Goal: Information Seeking & Learning: Compare options

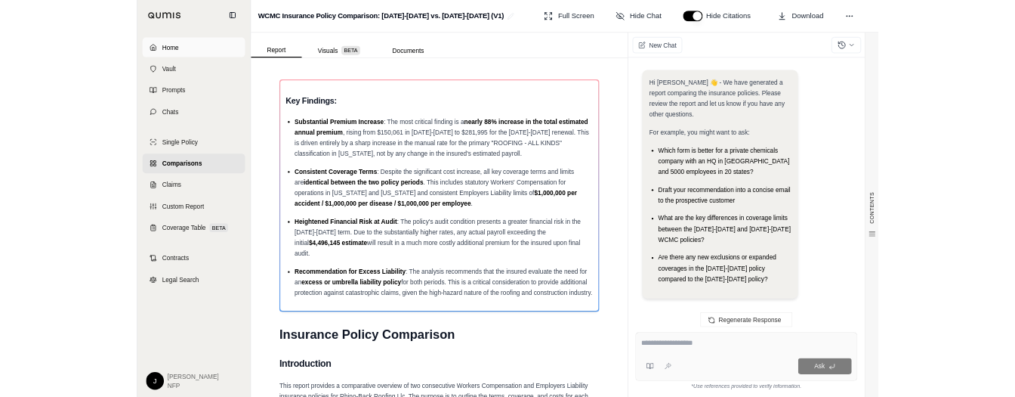
scroll to position [10017, 0]
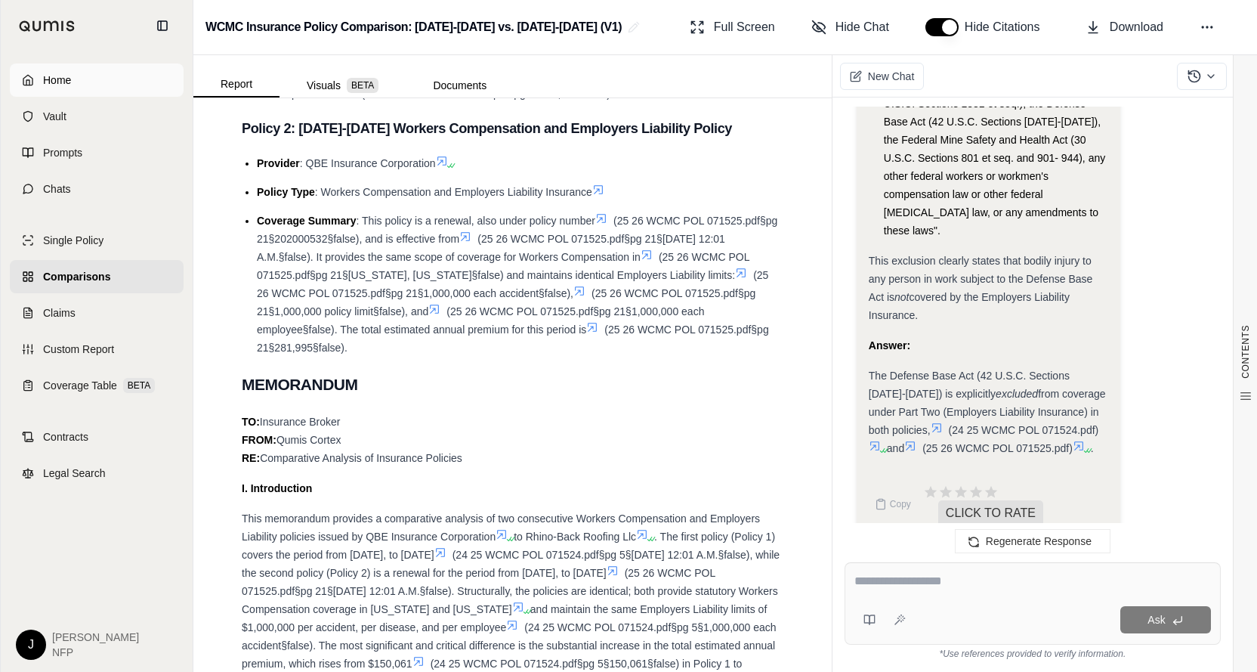
click at [65, 76] on span "Home" at bounding box center [57, 80] width 28 height 15
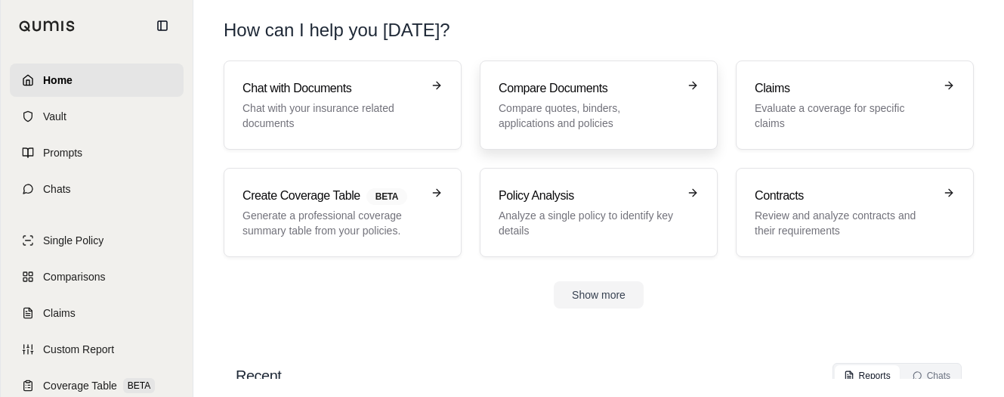
click at [619, 99] on div "Compare Documents Compare quotes, binders, applications and policies" at bounding box center [588, 104] width 179 height 51
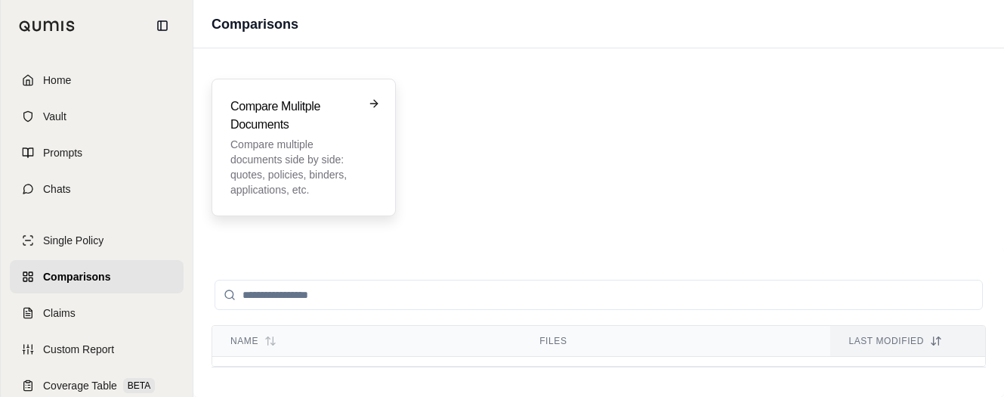
click at [315, 164] on p "Compare multiple documents side by side: quotes, policies, binders, application…" at bounding box center [292, 167] width 125 height 60
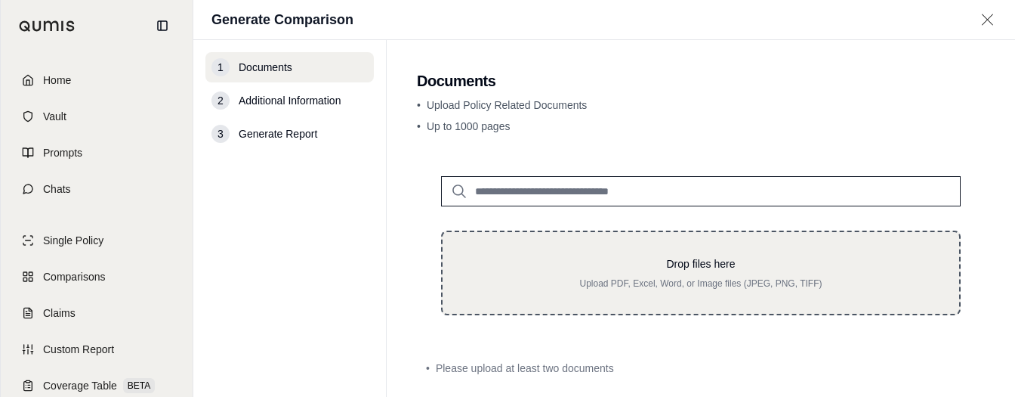
click at [591, 279] on p "Upload PDF, Excel, Word, or Image files (JPEG, PNG, TIFF)" at bounding box center [701, 283] width 468 height 12
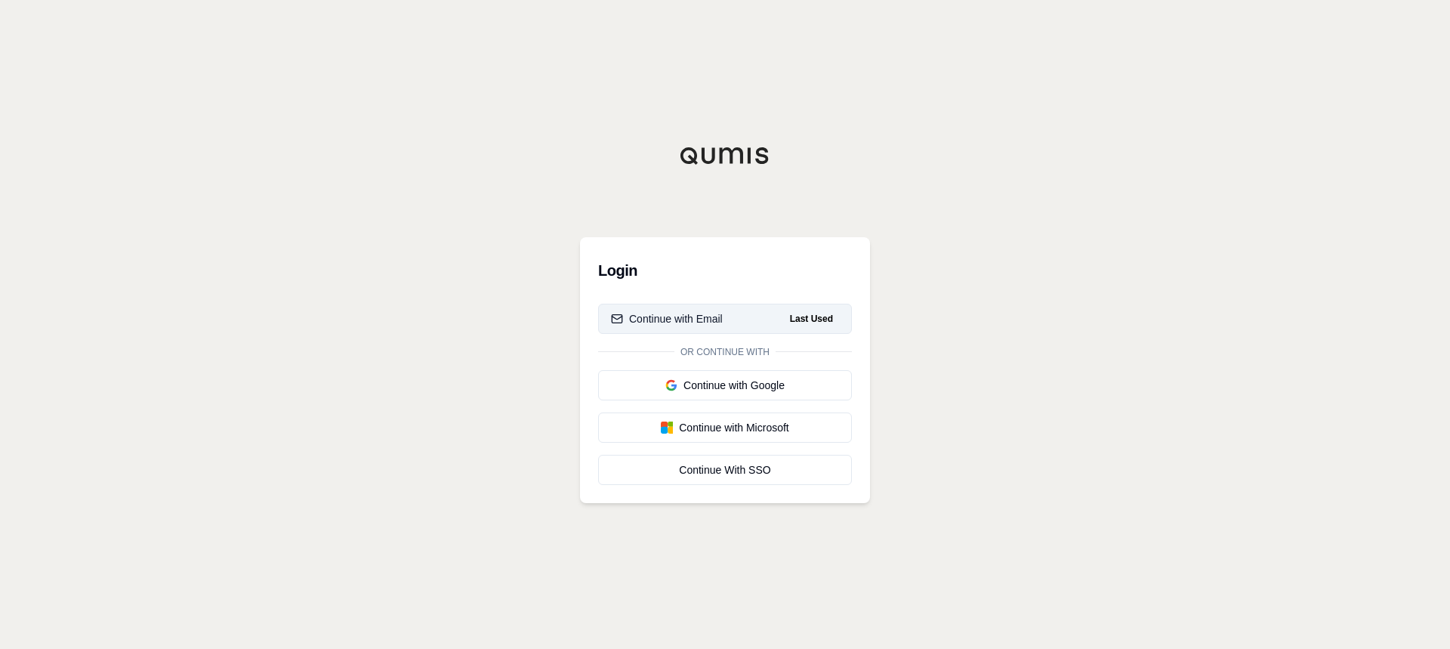
click at [700, 318] on div "Continue with Email" at bounding box center [667, 318] width 112 height 15
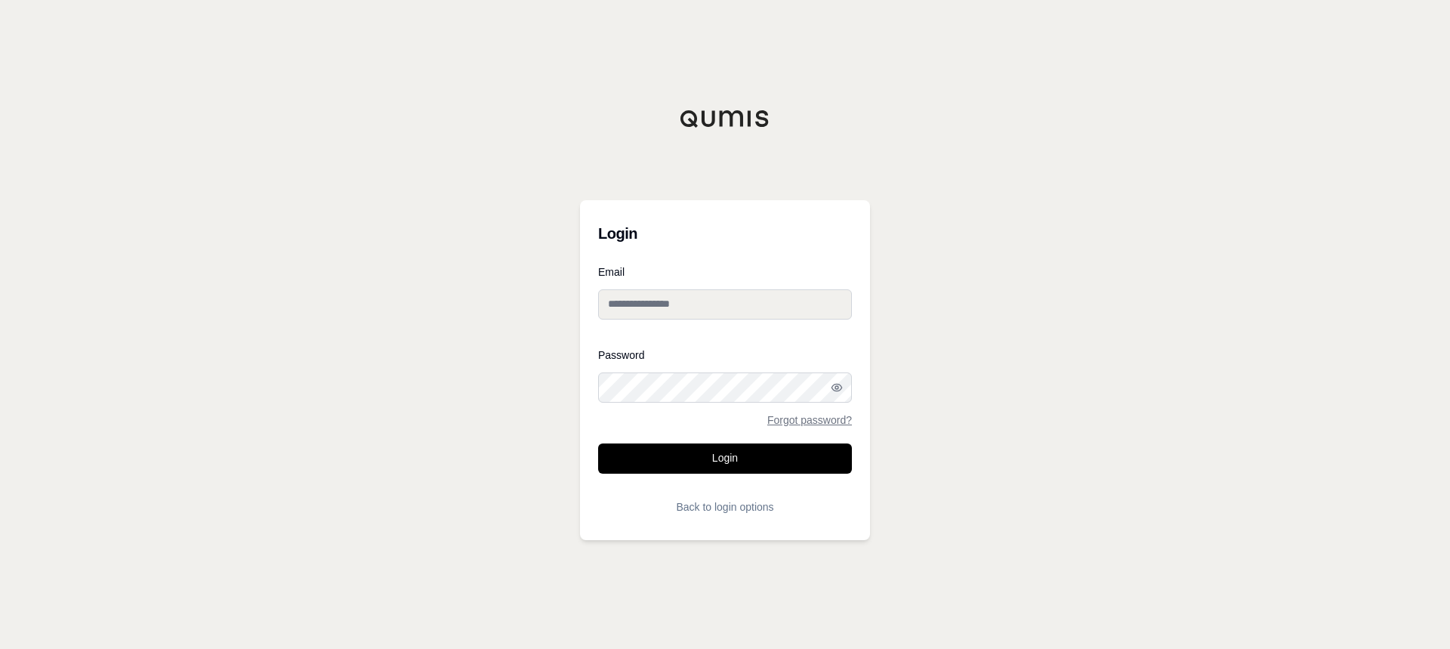
click at [678, 304] on input "Email" at bounding box center [725, 304] width 254 height 30
type input "**********"
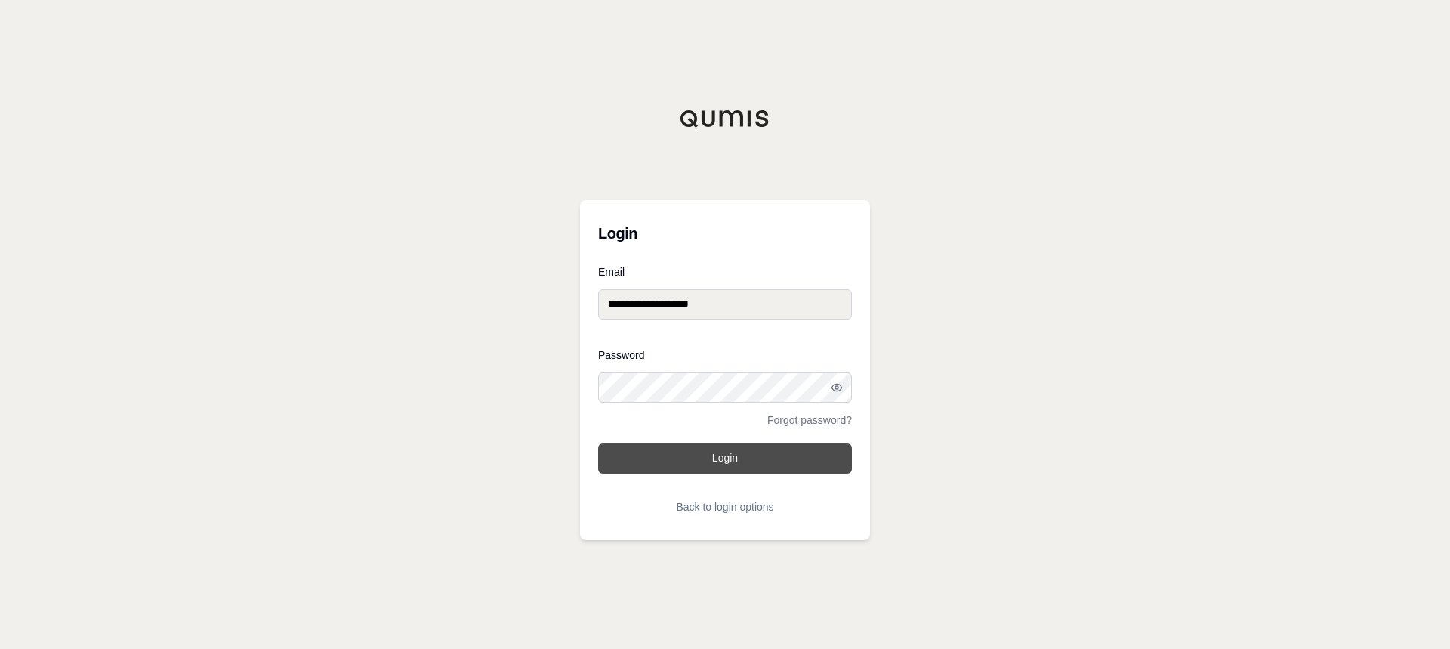
click at [726, 396] on button "Login" at bounding box center [725, 458] width 254 height 30
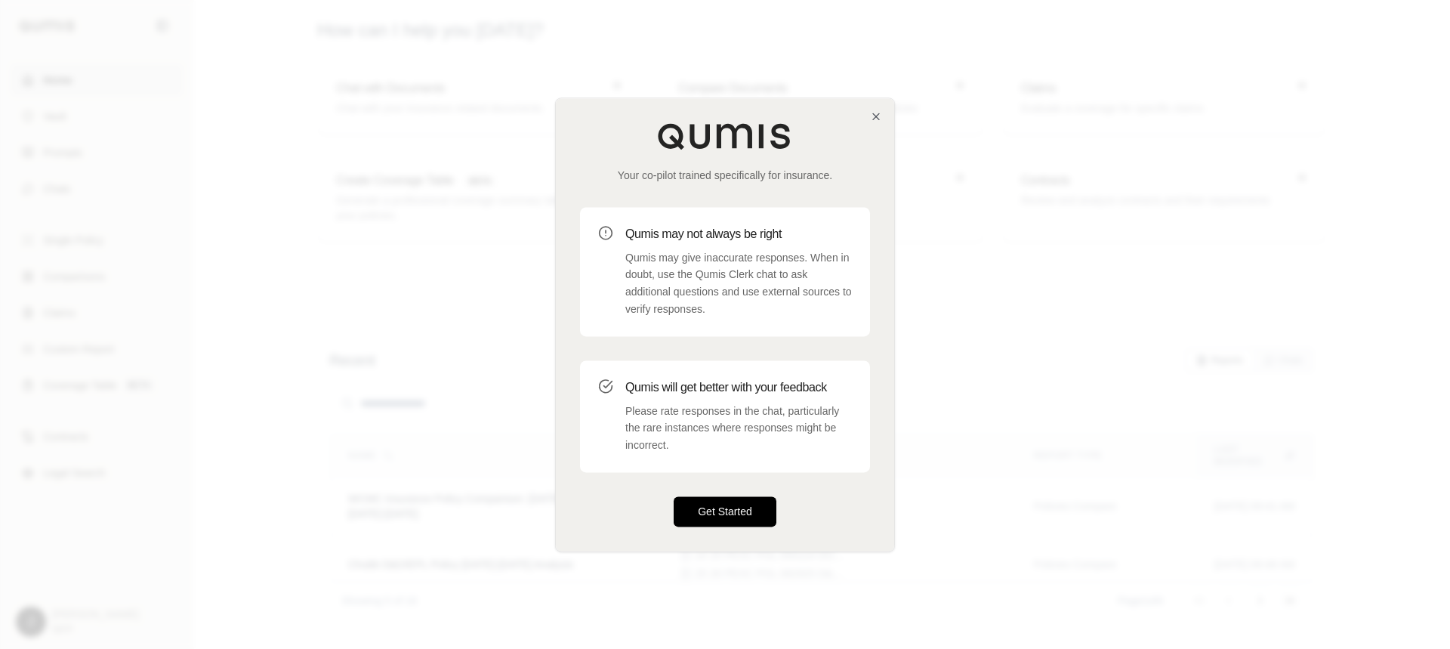
click at [733, 396] on button "Get Started" at bounding box center [725, 511] width 103 height 30
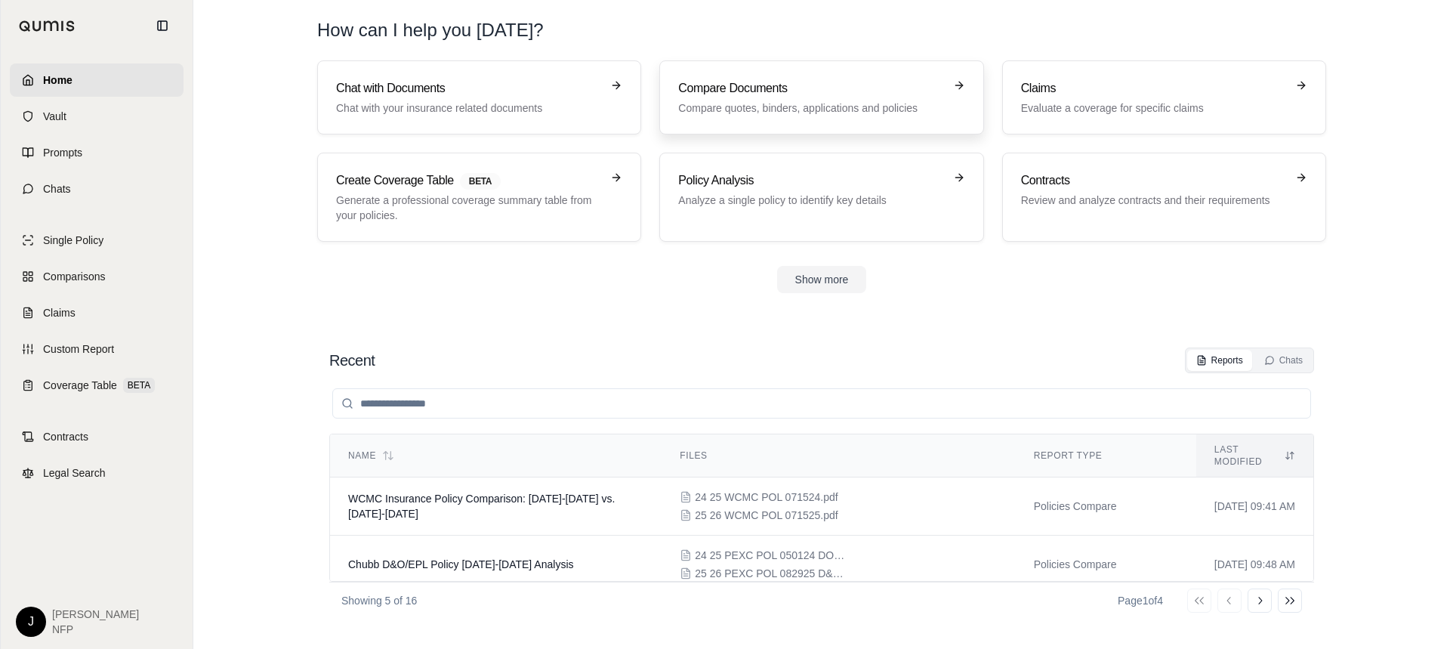
click at [753, 88] on h3 "Compare Documents" at bounding box center [810, 88] width 265 height 18
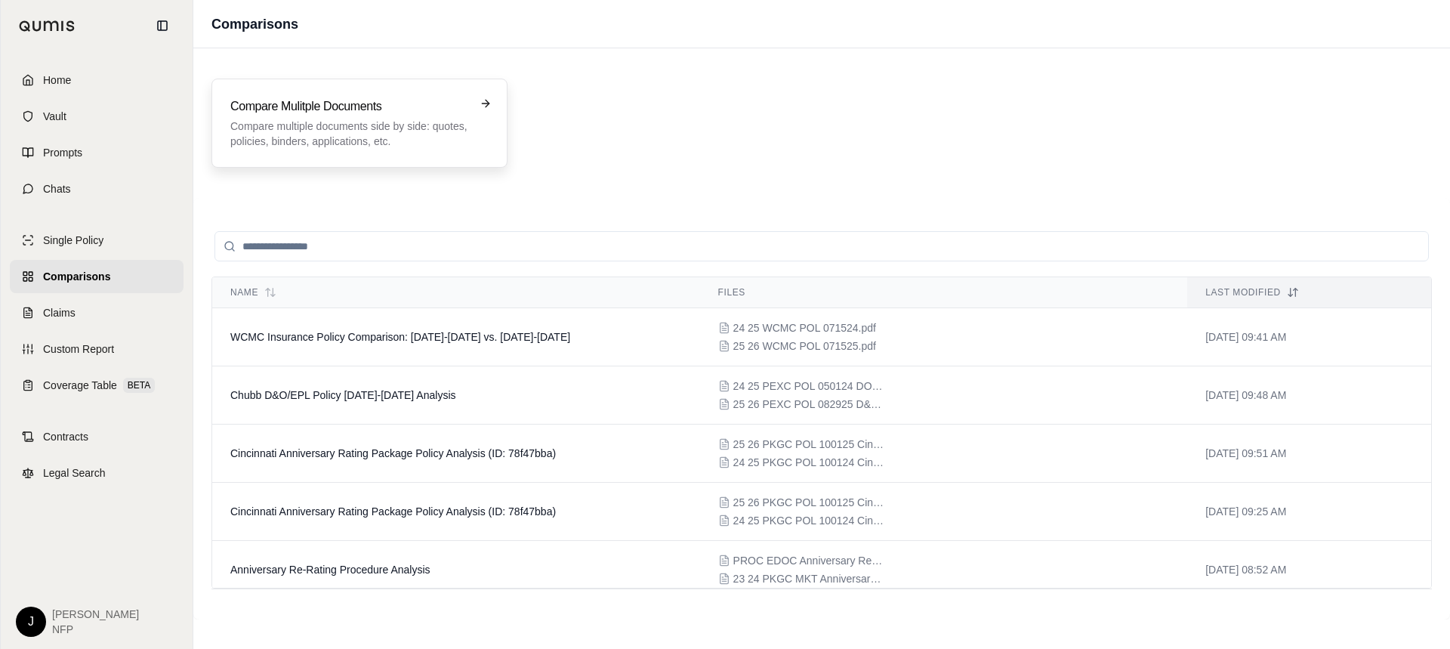
click at [395, 113] on h3 "Compare Mulitple Documents" at bounding box center [348, 106] width 237 height 18
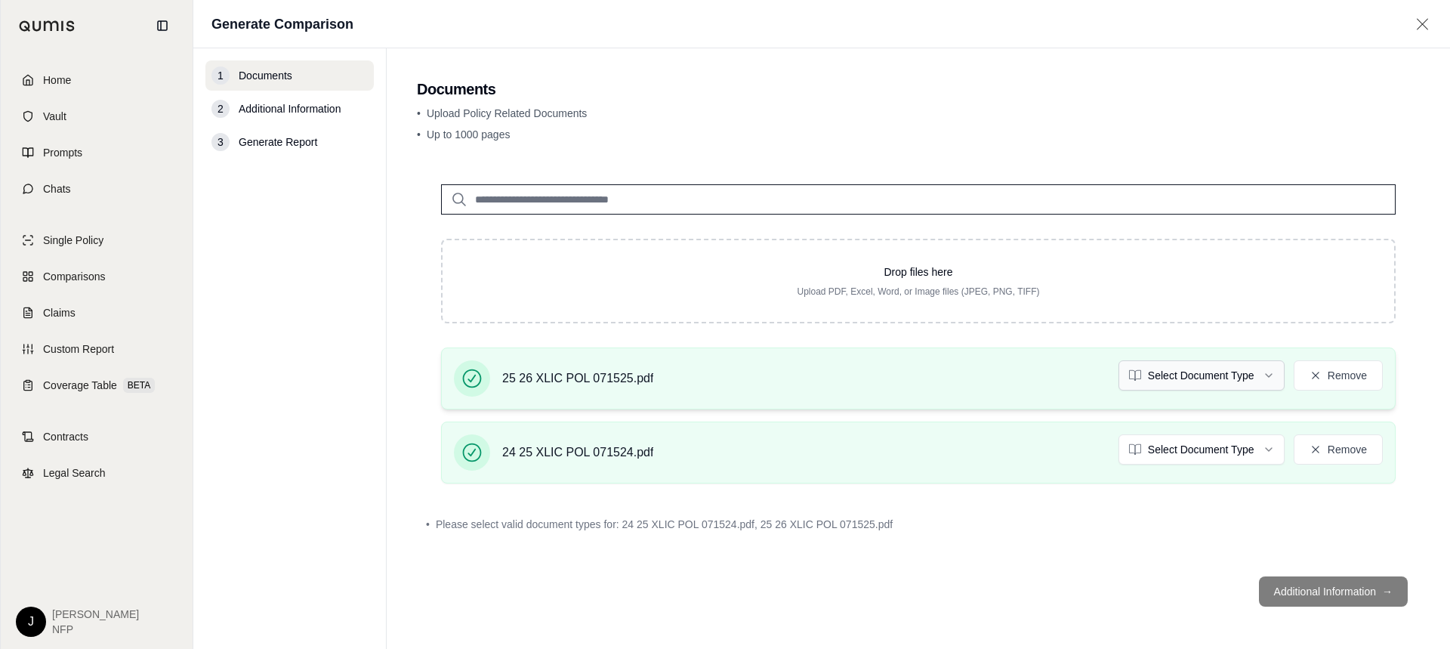
click at [1014, 375] on html "Home Vault Prompts Chats Single Policy Comparisons Claims Custom Report Coverag…" at bounding box center [725, 324] width 1450 height 649
click at [1014, 396] on html "Home Vault Prompts Chats Single Policy Comparisons Claims Custom Report Coverag…" at bounding box center [725, 324] width 1450 height 649
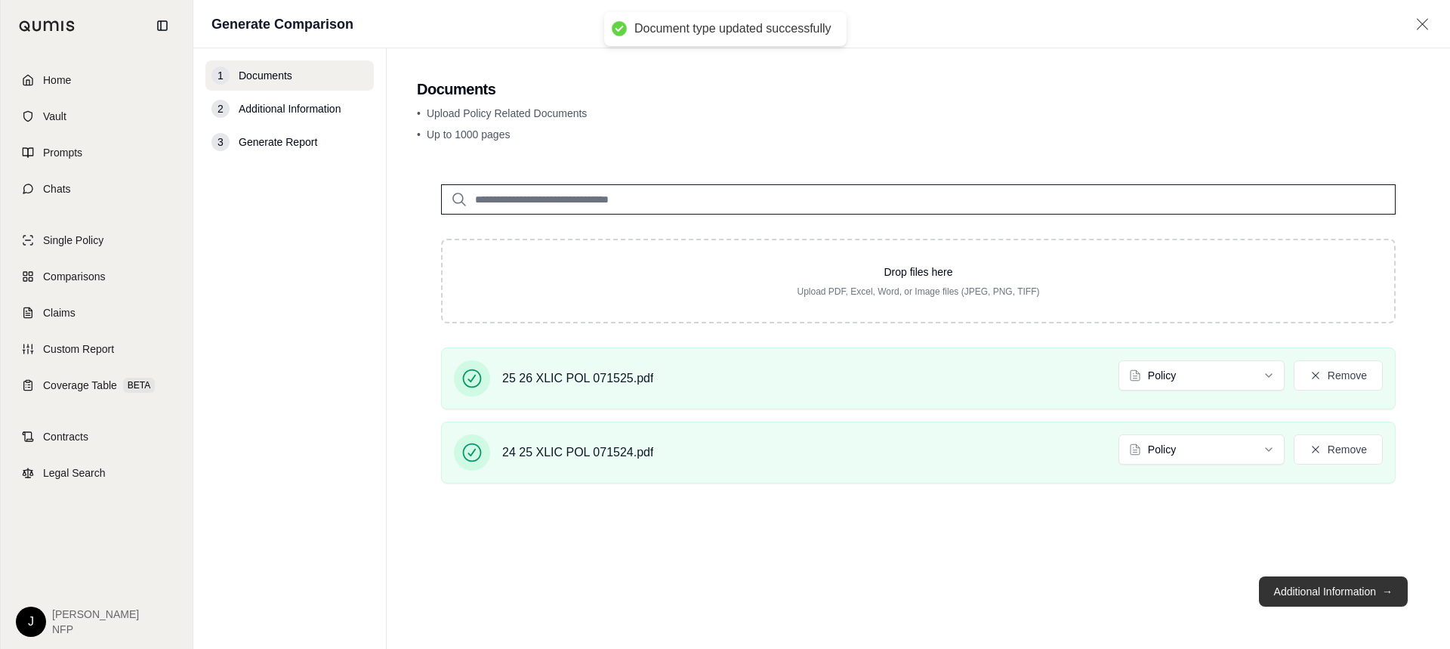
click at [1014, 396] on button "Additional Information →" at bounding box center [1333, 591] width 149 height 30
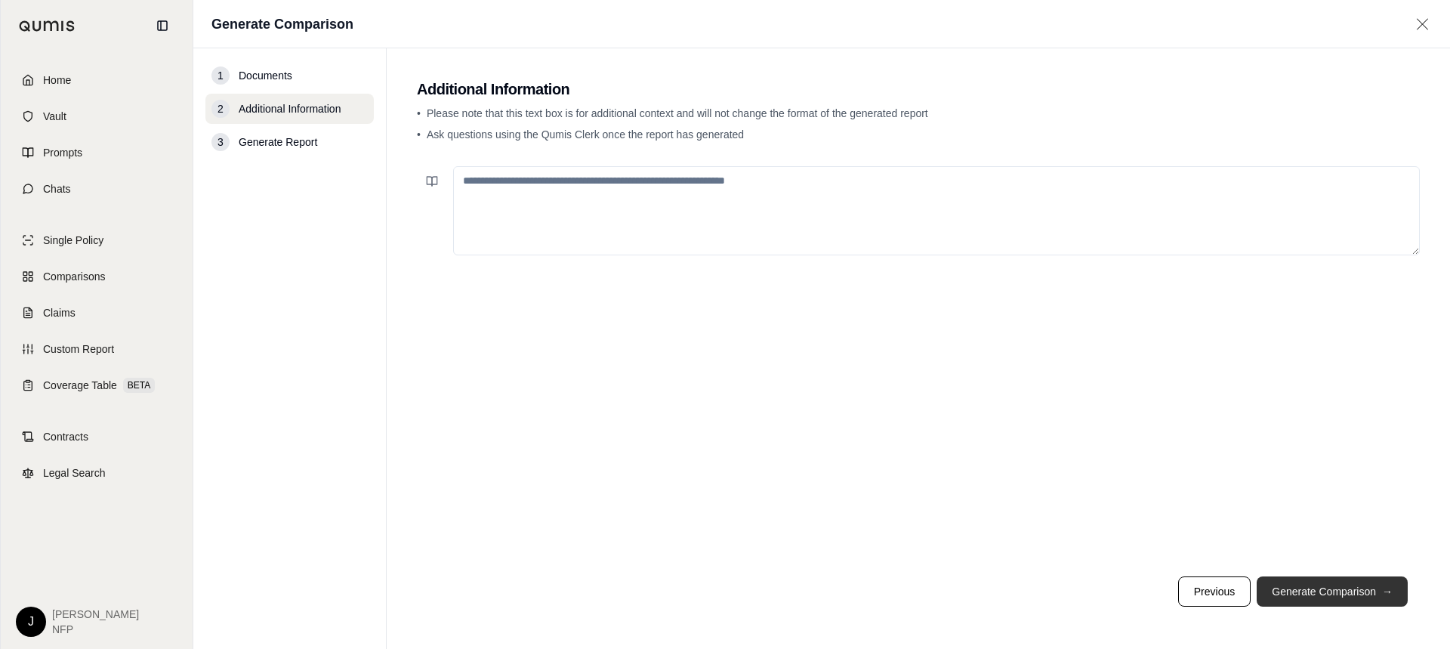
click at [1014, 396] on button "Generate Comparison →" at bounding box center [1332, 591] width 151 height 30
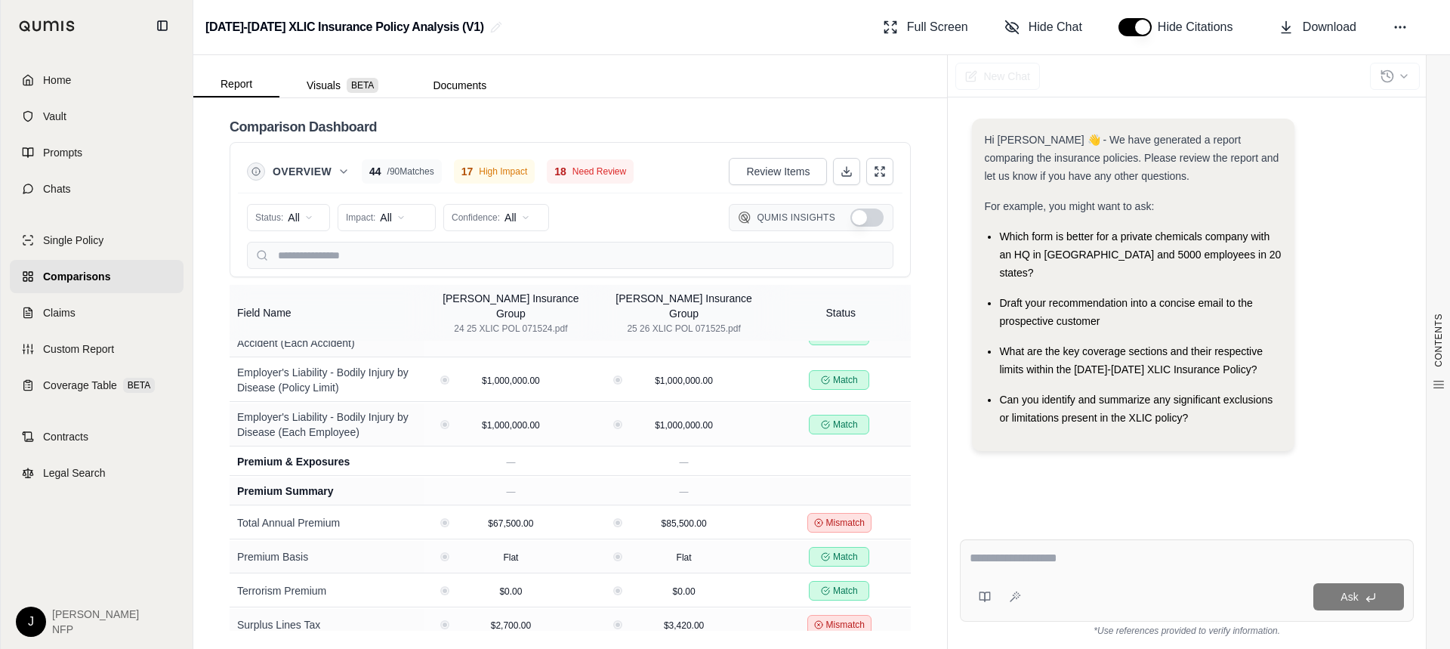
scroll to position [1176, 0]
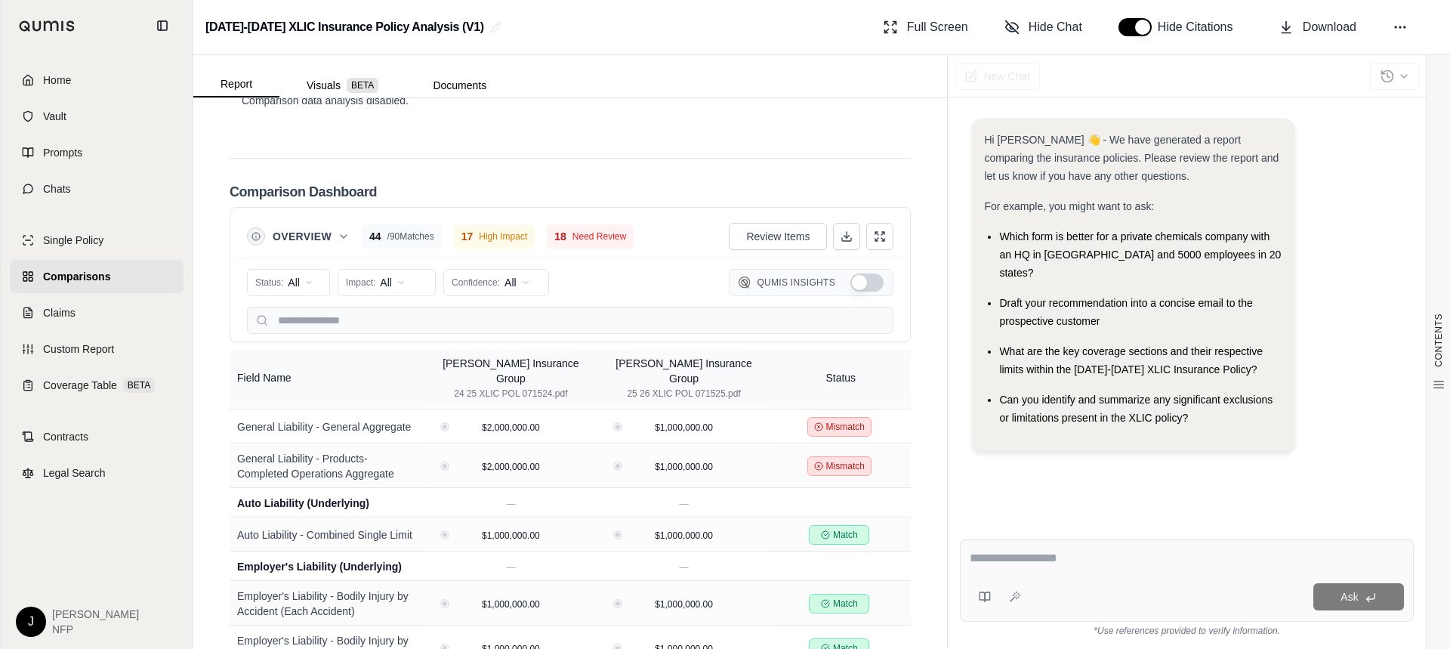
click at [996, 396] on textarea at bounding box center [1187, 558] width 434 height 18
click at [1014, 396] on textarea "*****" at bounding box center [1187, 558] width 434 height 18
type textarea "**********"
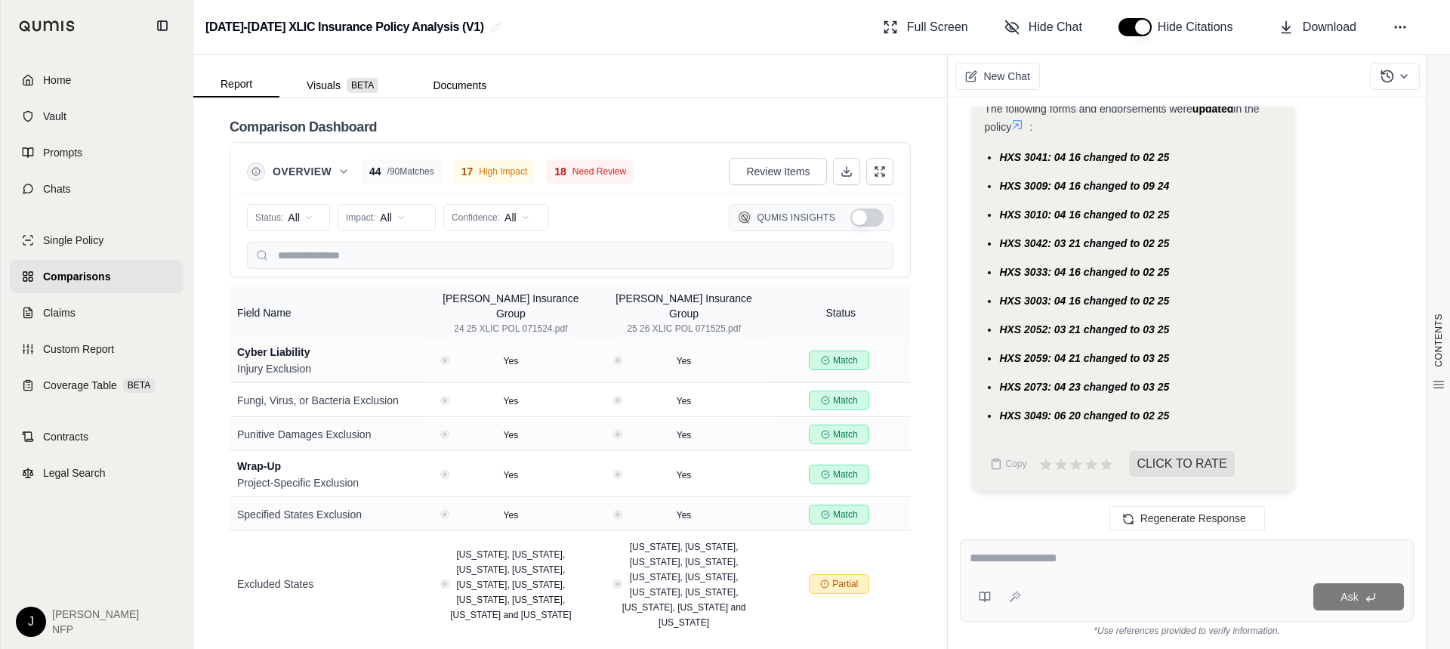
scroll to position [2711, 0]
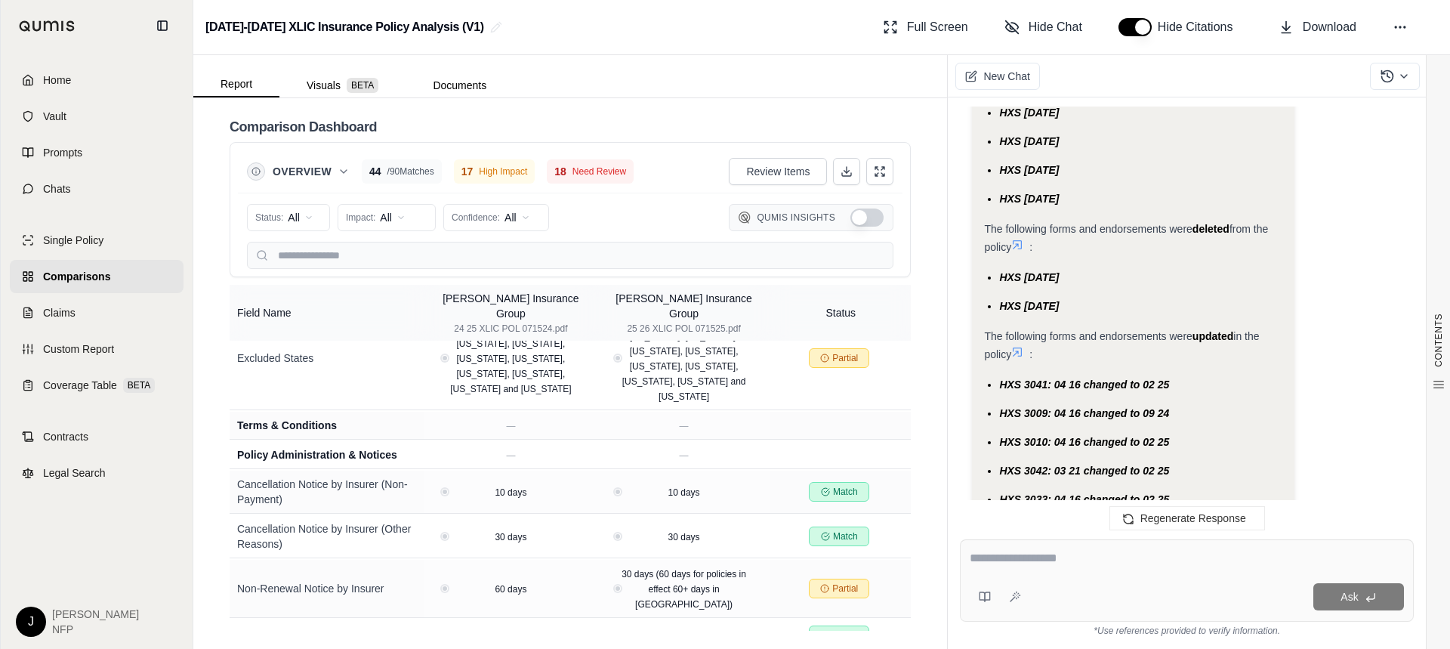
scroll to position [3773, 0]
click at [1014, 350] on icon at bounding box center [1017, 351] width 12 height 12
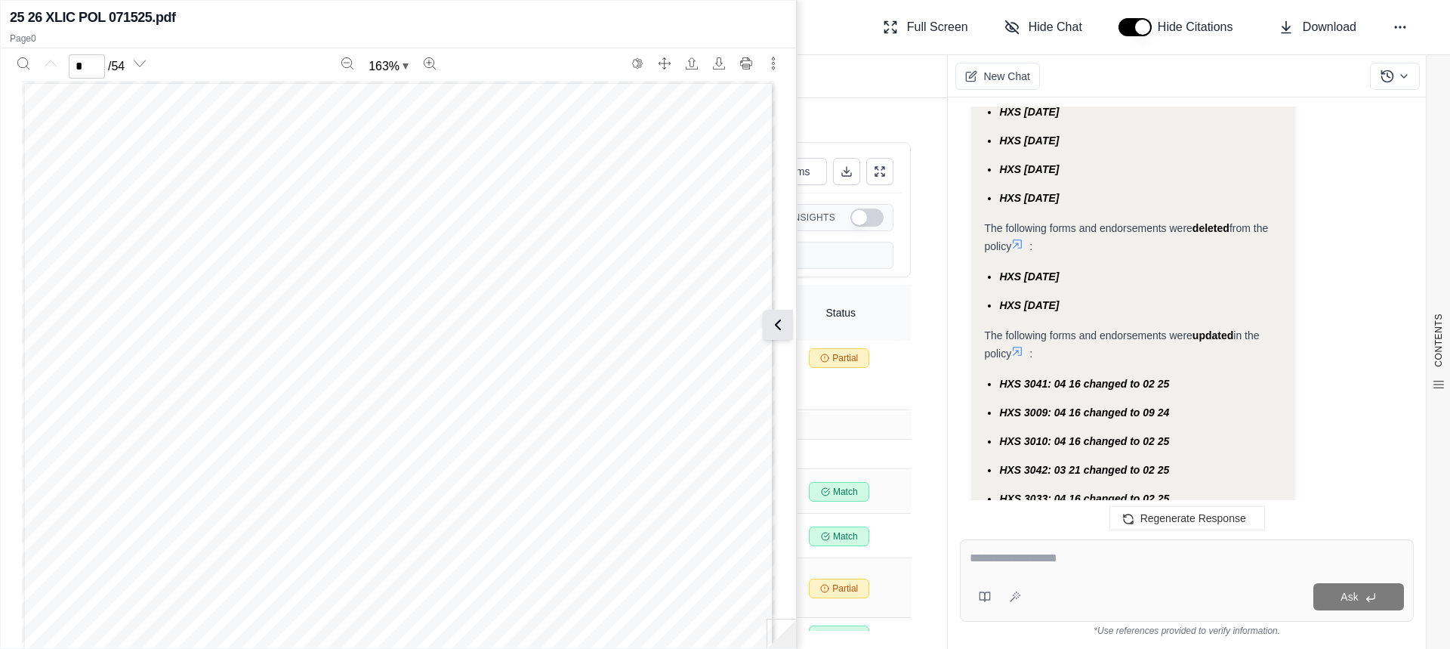
click at [783, 316] on icon at bounding box center [778, 325] width 18 height 18
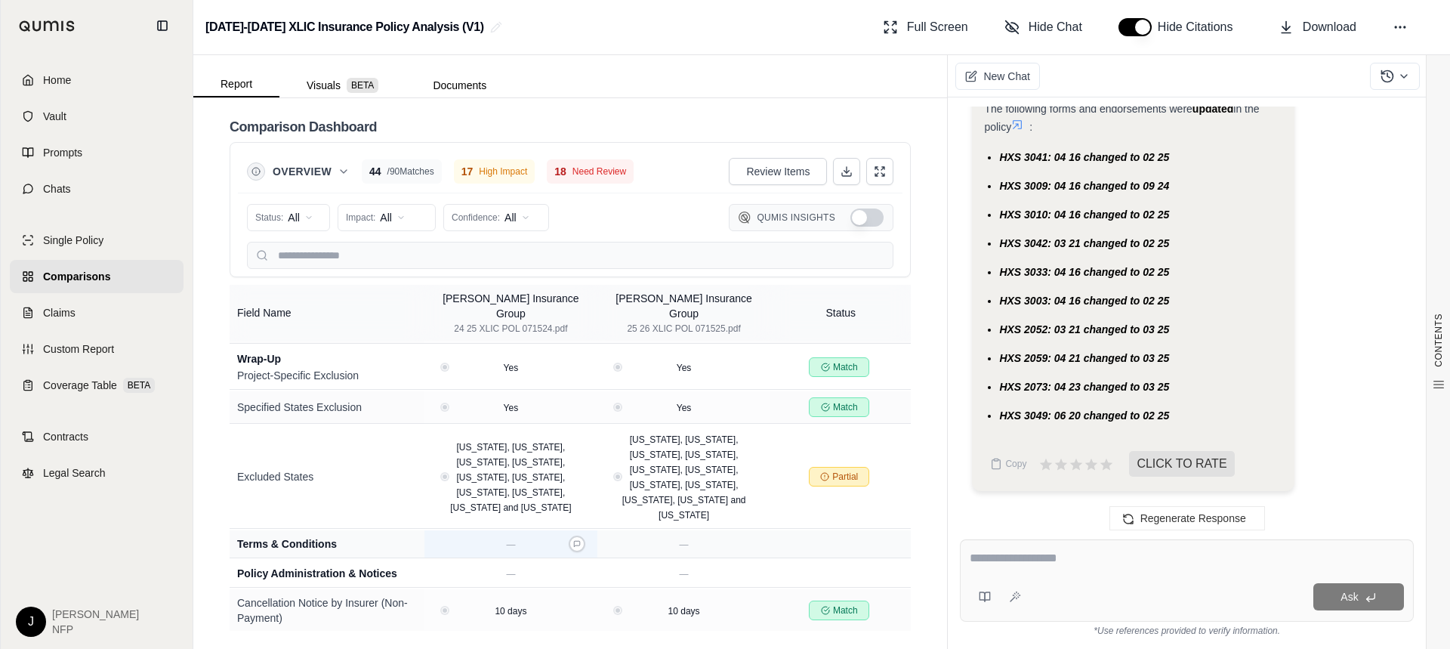
scroll to position [3014, 0]
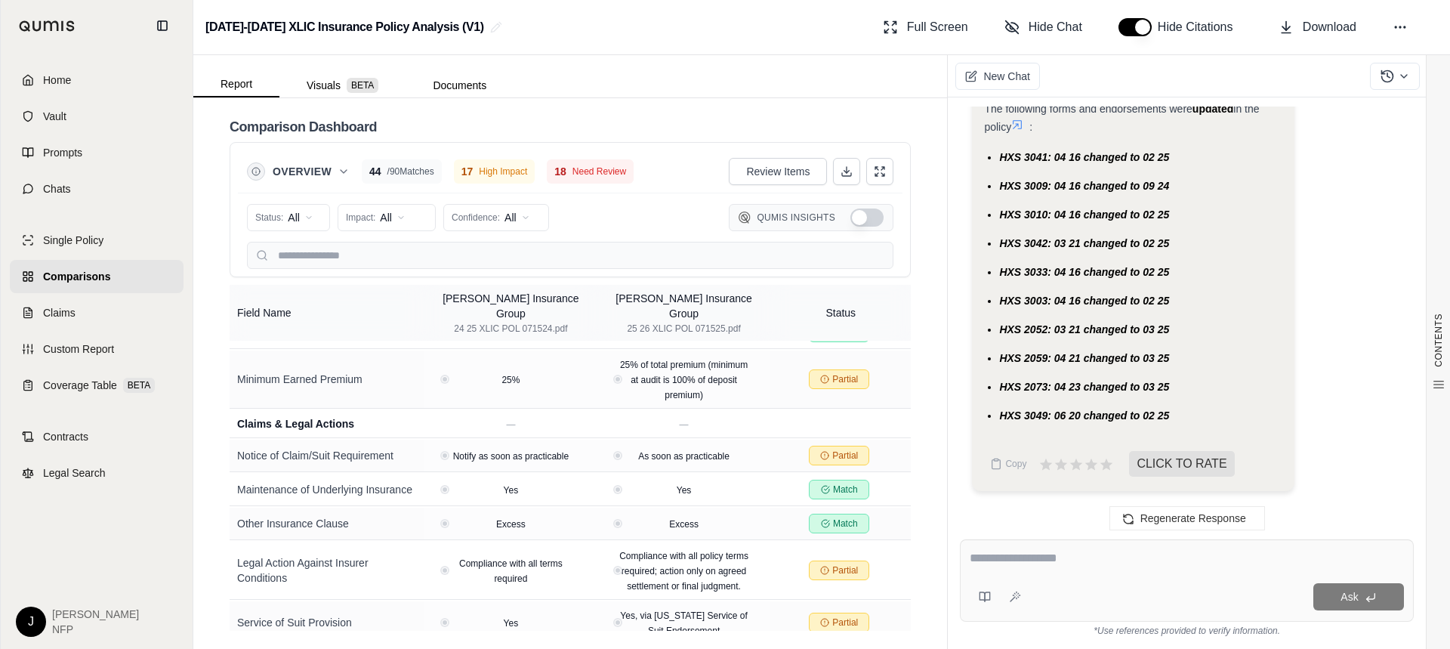
click at [1014, 396] on textarea at bounding box center [1187, 558] width 434 height 18
type textarea "*"
type textarea "**********"
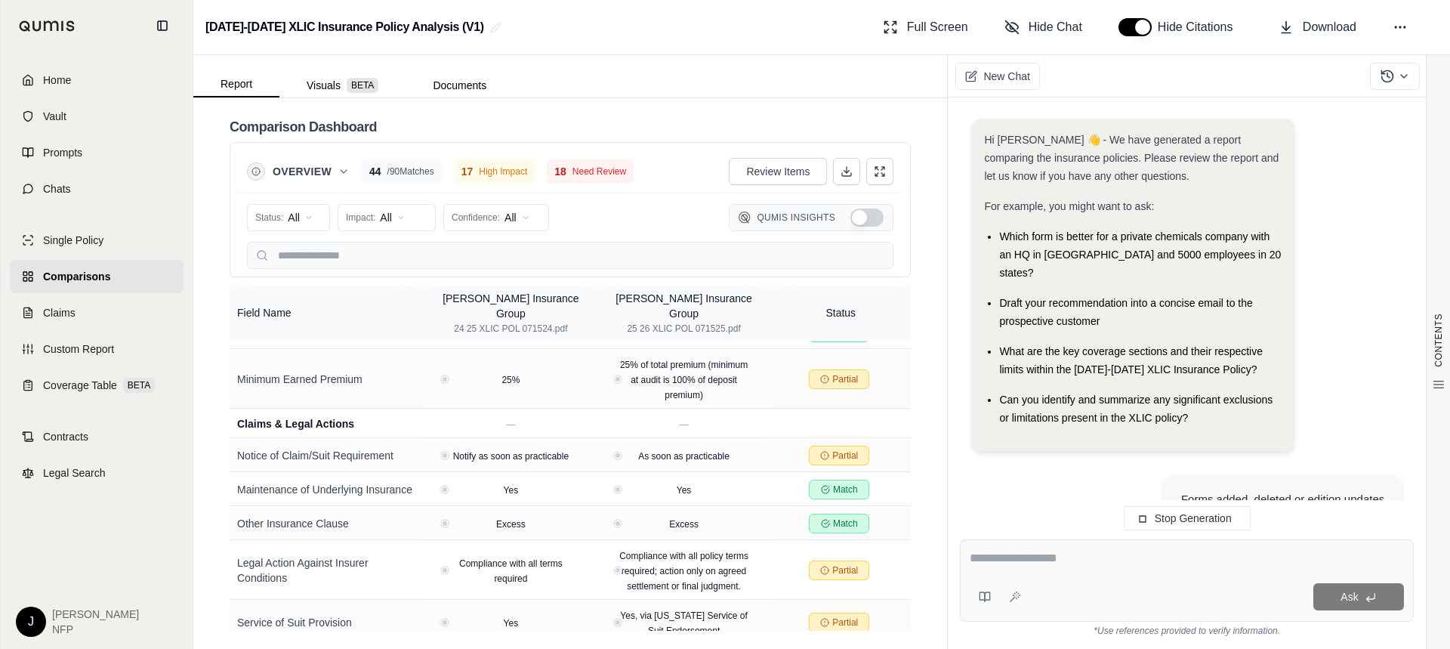
scroll to position [4121, 0]
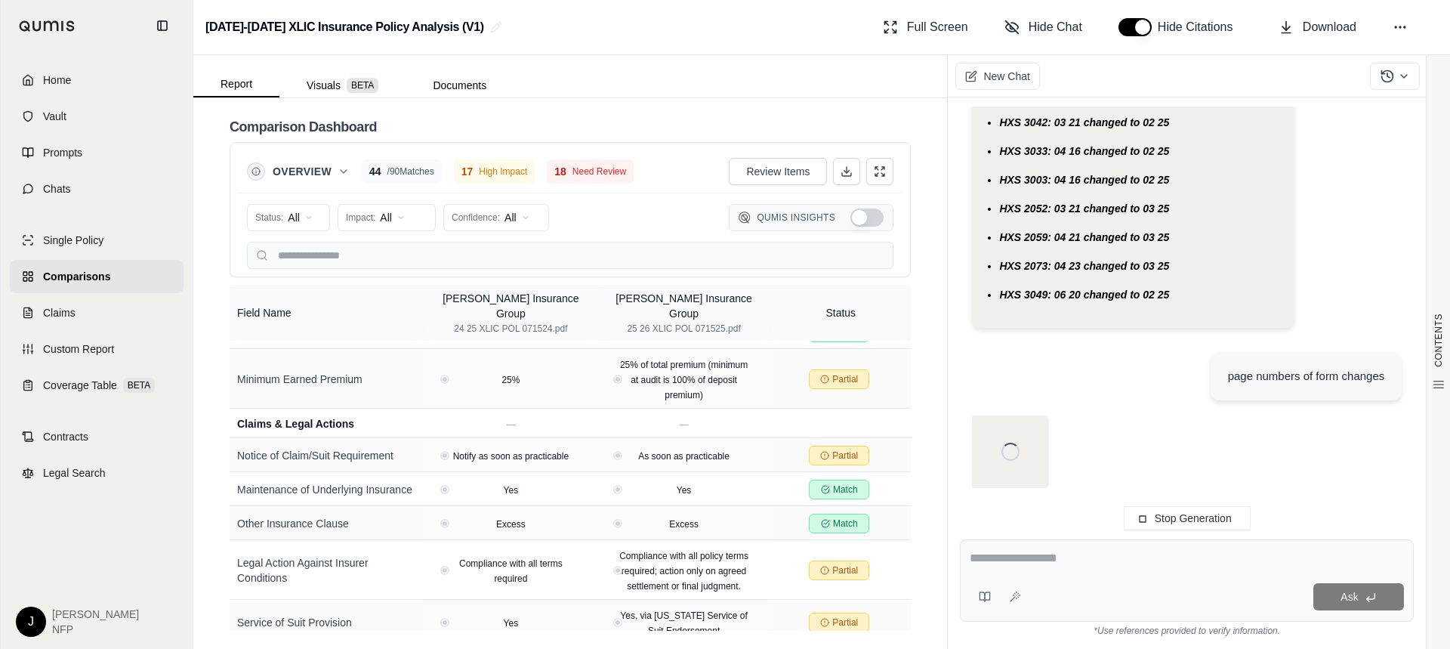
click at [1014, 396] on textarea at bounding box center [1187, 558] width 434 height 18
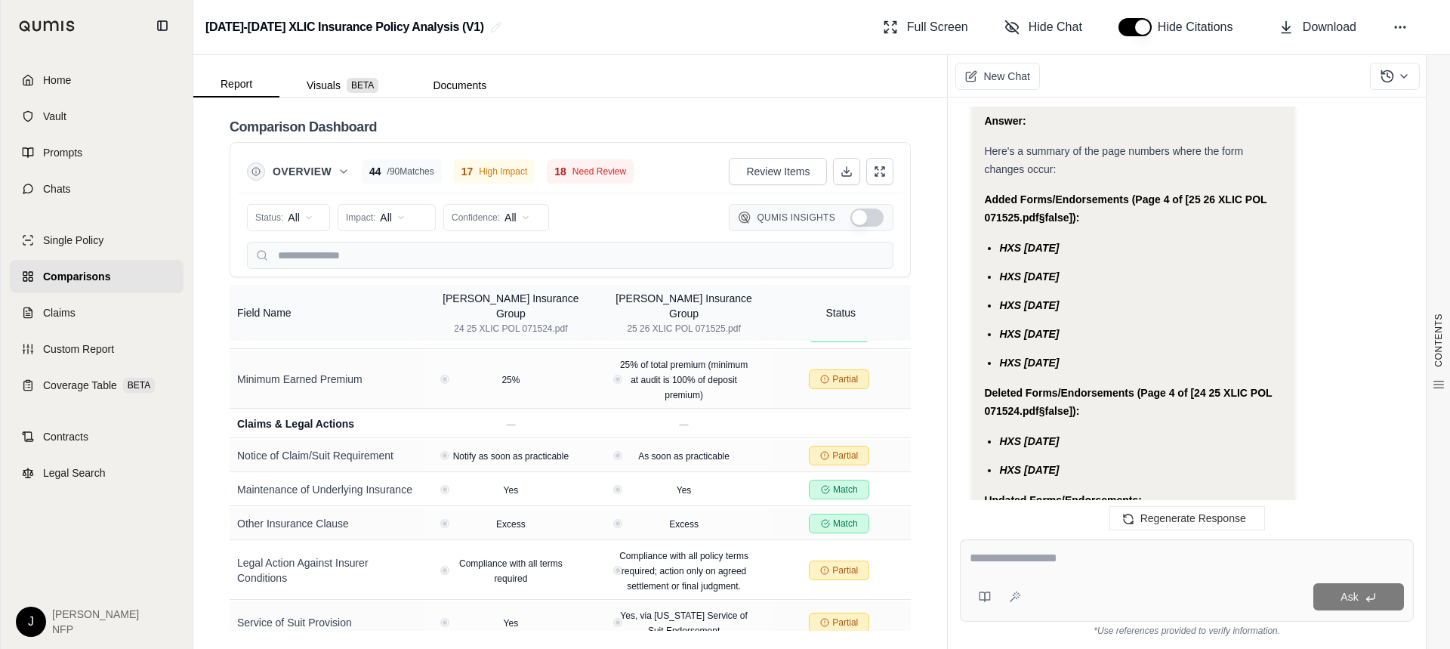
scroll to position [6128, 0]
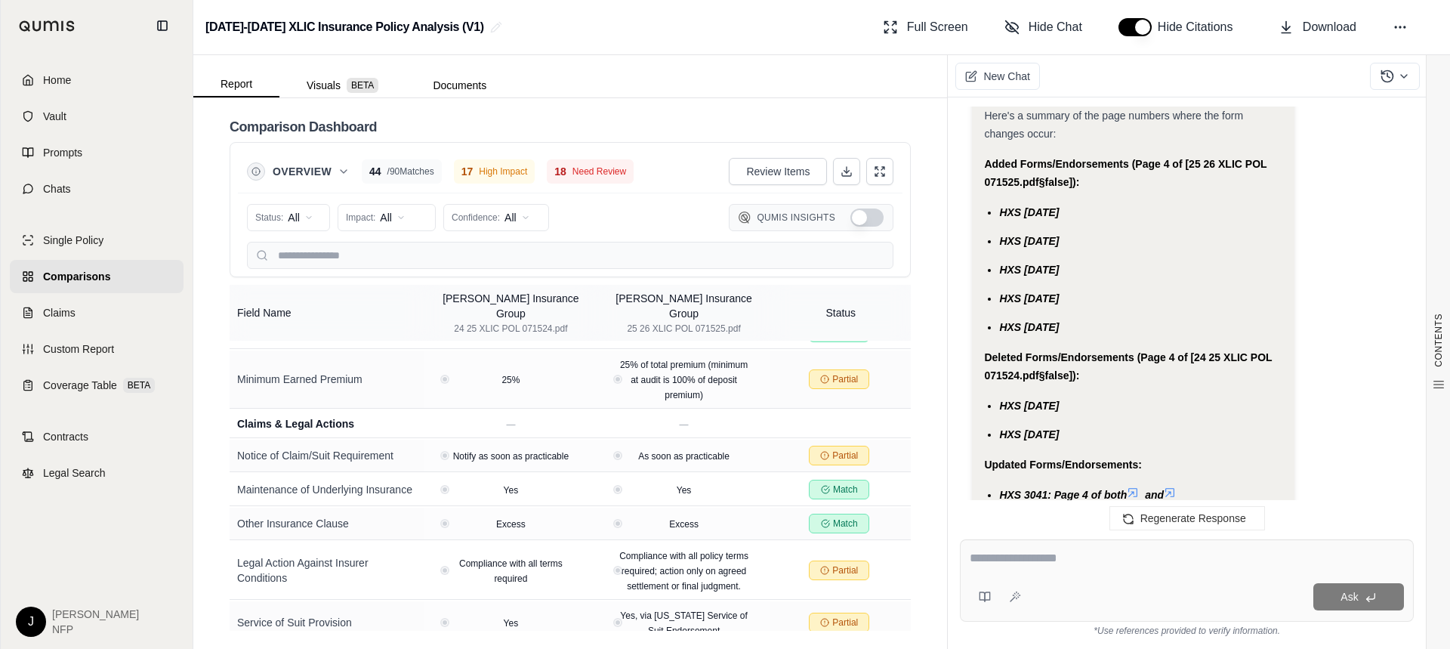
scroll to position [6506, 0]
